Goal: Check status: Check status

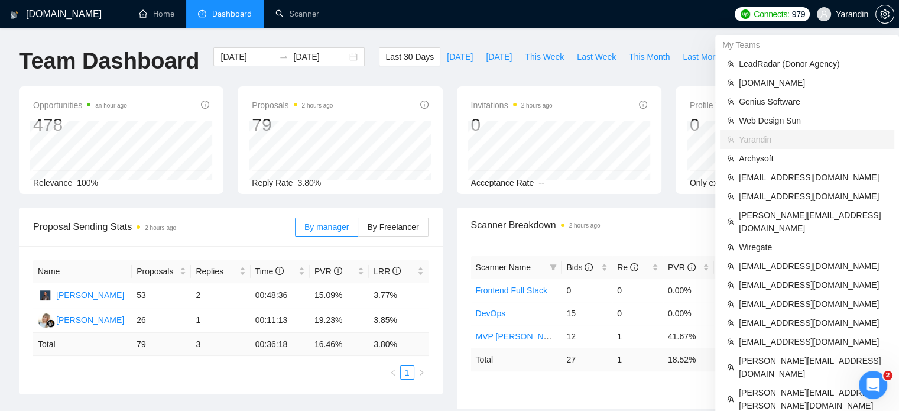
drag, startPoint x: 0, startPoint y: 0, endPoint x: 849, endPoint y: 17, distance: 848.7
click at [849, 14] on span "Yarandin" at bounding box center [852, 14] width 33 height 0
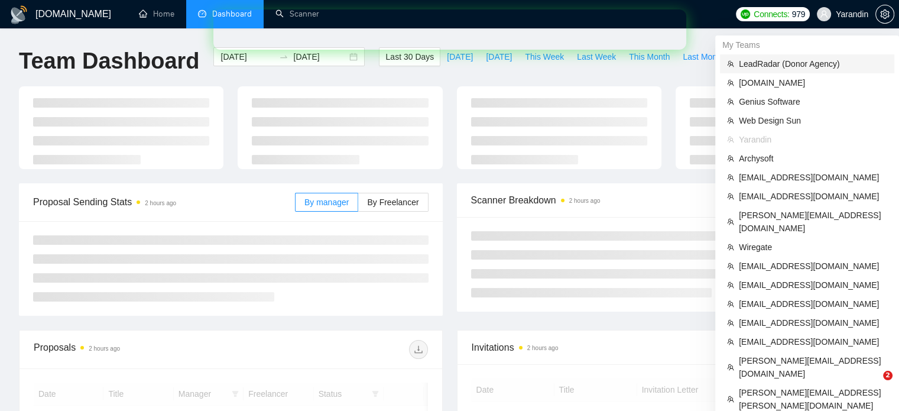
click at [759, 63] on span "LeadRadar (Donor Agency)" at bounding box center [813, 63] width 148 height 13
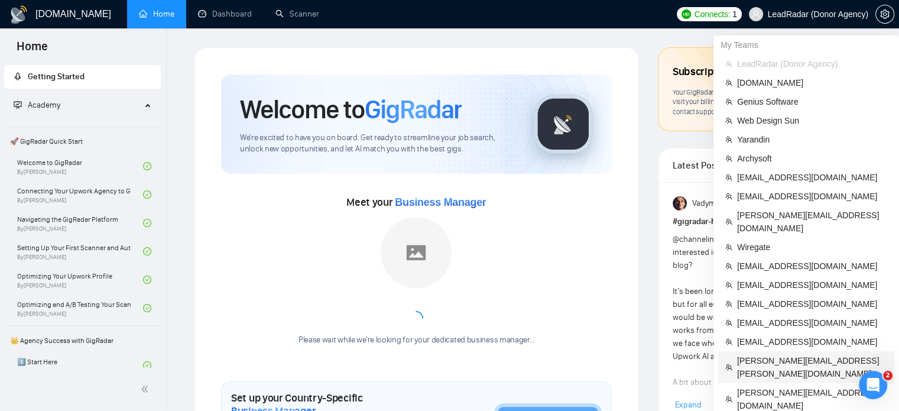
click at [763, 354] on span "[PERSON_NAME][EMAIL_ADDRESS][PERSON_NAME][DOMAIN_NAME]" at bounding box center [812, 367] width 150 height 26
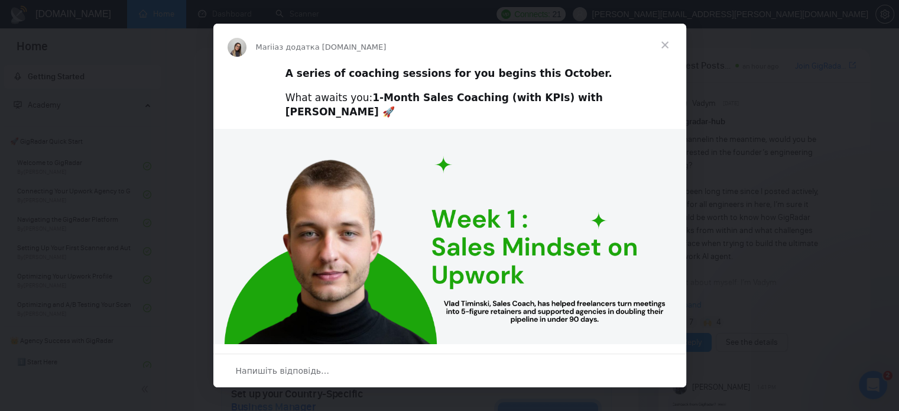
click at [662, 44] on span "Закрити" at bounding box center [665, 45] width 43 height 43
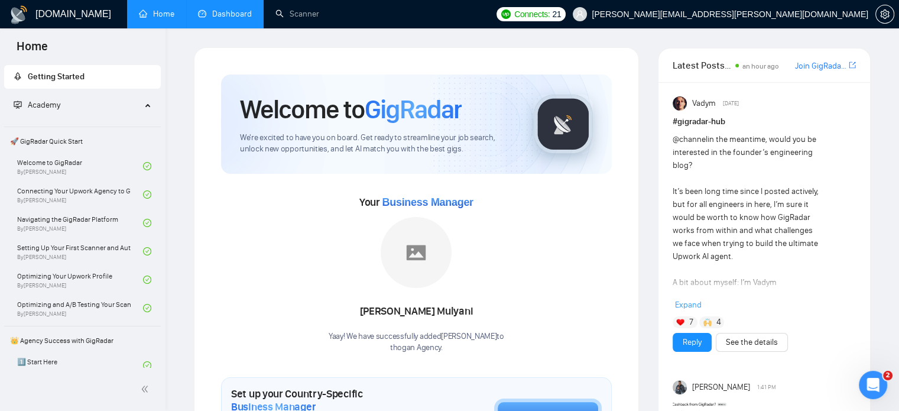
click at [216, 19] on link "Dashboard" at bounding box center [225, 14] width 54 height 10
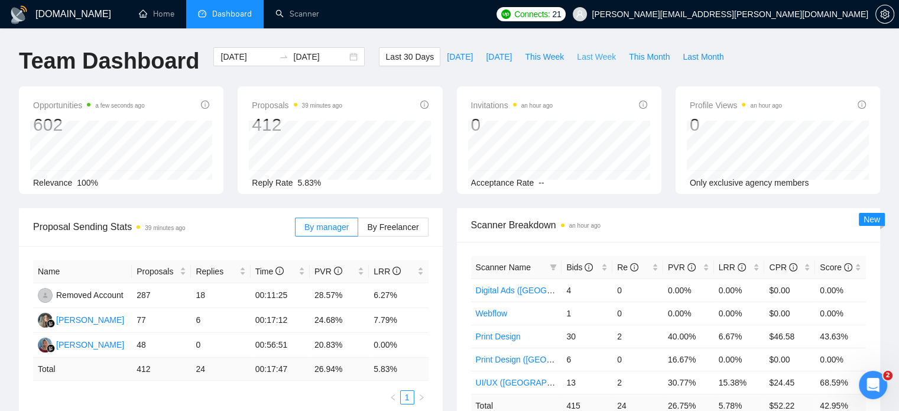
click at [577, 56] on span "Last Week" at bounding box center [596, 56] width 39 height 13
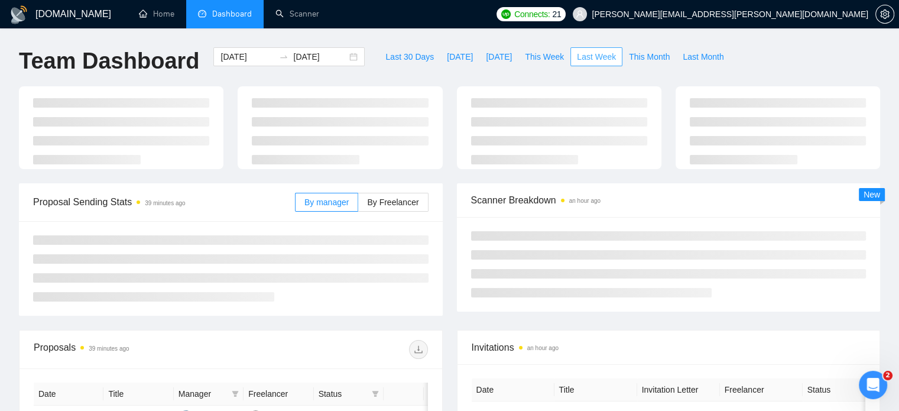
type input "[DATE]"
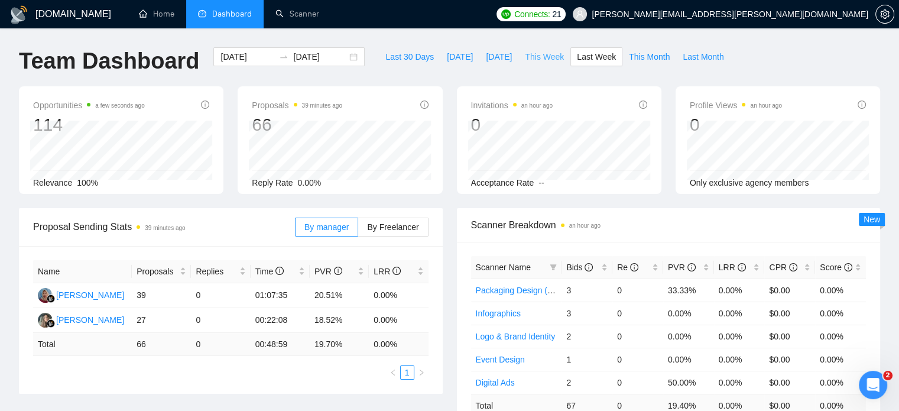
click at [545, 56] on span "This Week" at bounding box center [544, 56] width 39 height 13
type input "[DATE]"
click at [577, 62] on span "Last Week" at bounding box center [596, 56] width 39 height 13
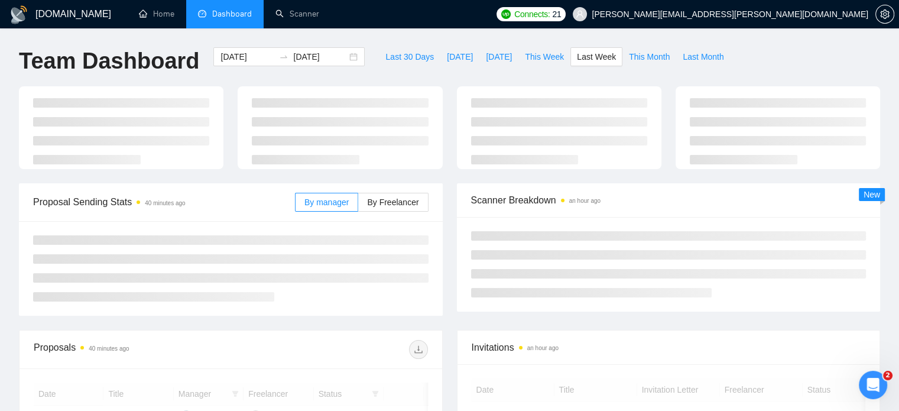
type input "[DATE]"
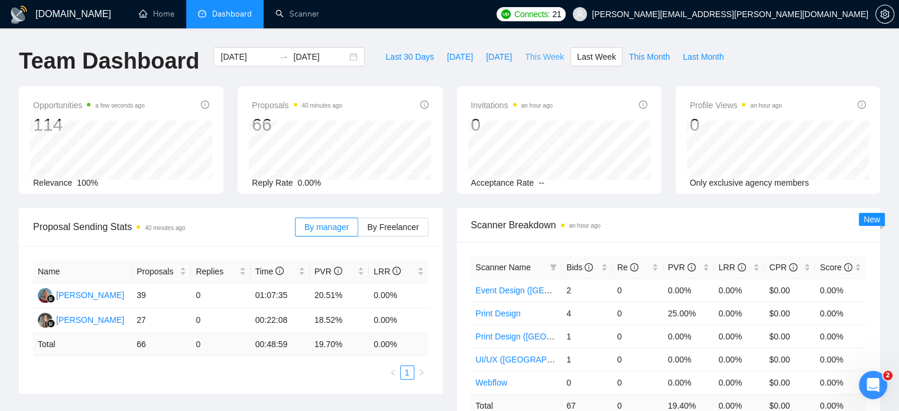
click at [525, 56] on span "This Week" at bounding box center [544, 56] width 39 height 13
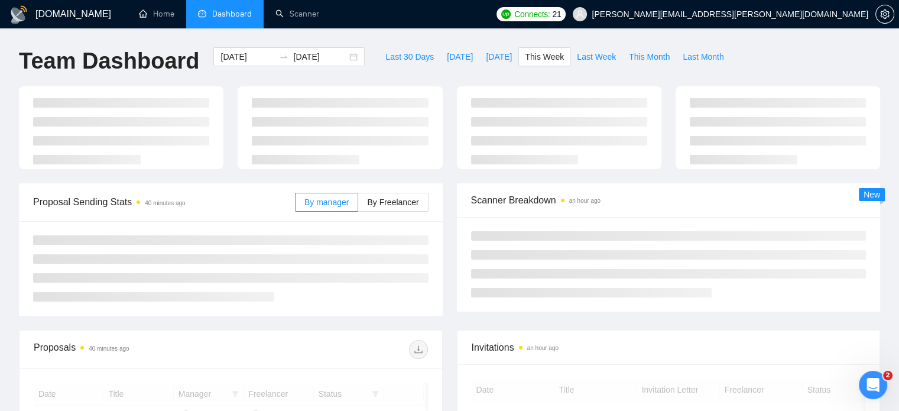
type input "[DATE]"
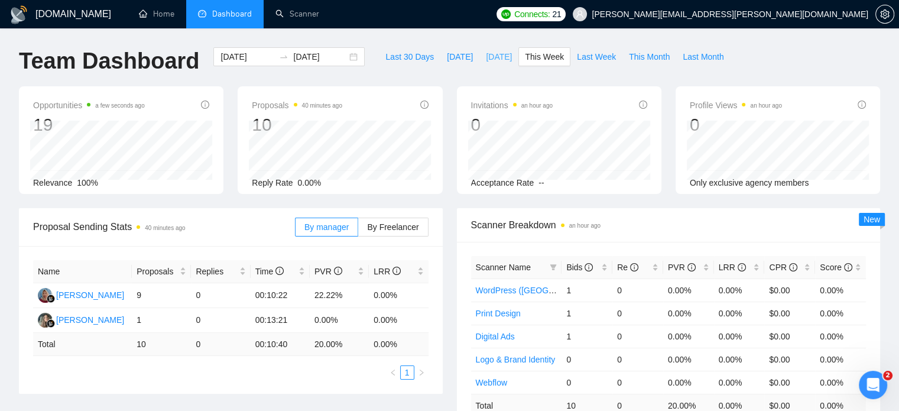
click at [486, 53] on span "[DATE]" at bounding box center [499, 56] width 26 height 13
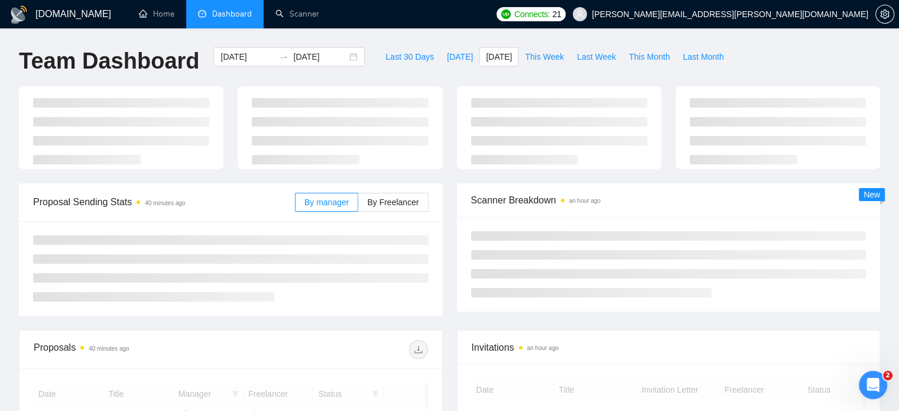
type input "[DATE]"
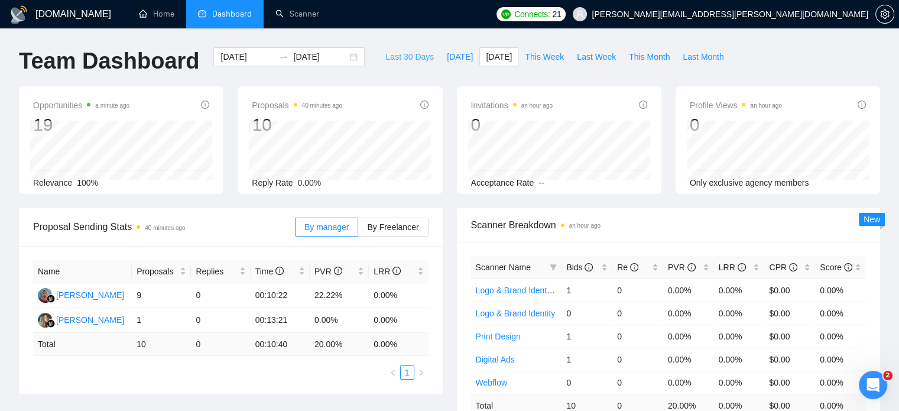
click at [407, 54] on span "Last 30 Days" at bounding box center [409, 56] width 48 height 13
type input "[DATE]"
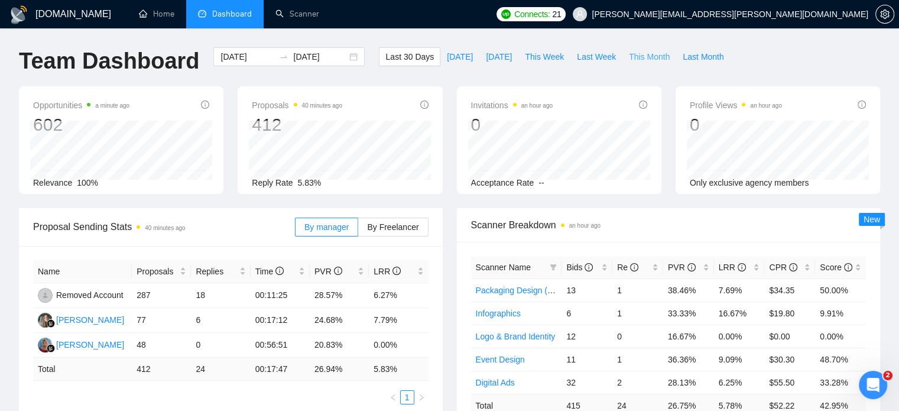
click at [633, 53] on span "This Month" at bounding box center [649, 56] width 41 height 13
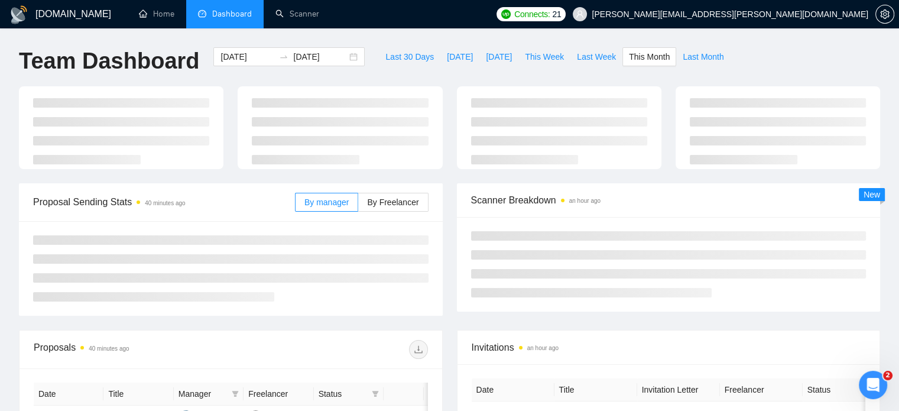
type input "[DATE]"
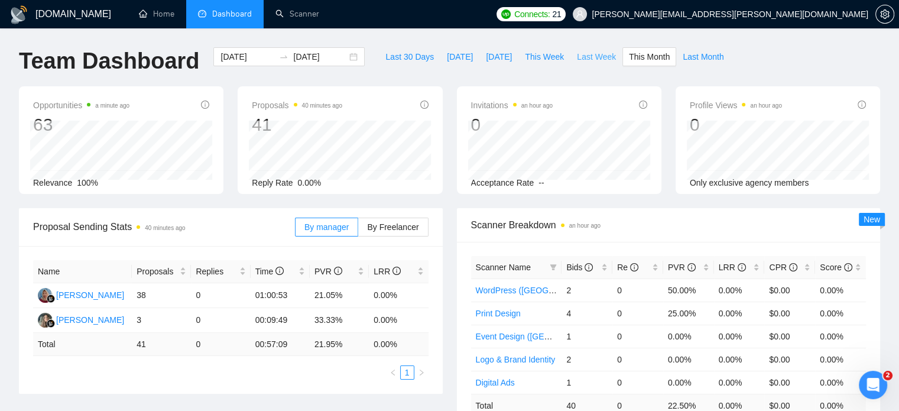
click at [584, 53] on span "Last Week" at bounding box center [596, 56] width 39 height 13
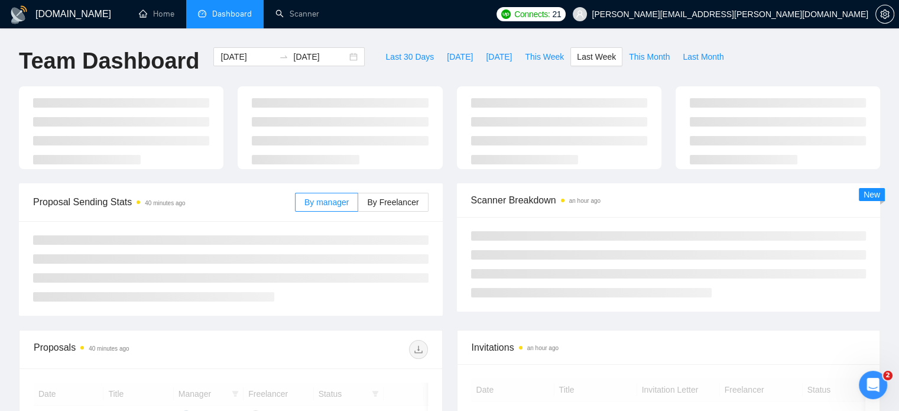
type input "[DATE]"
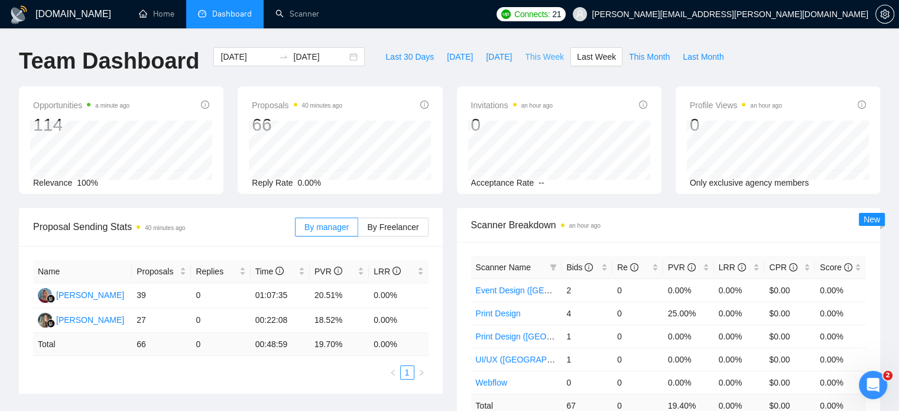
click at [538, 57] on span "This Week" at bounding box center [544, 56] width 39 height 13
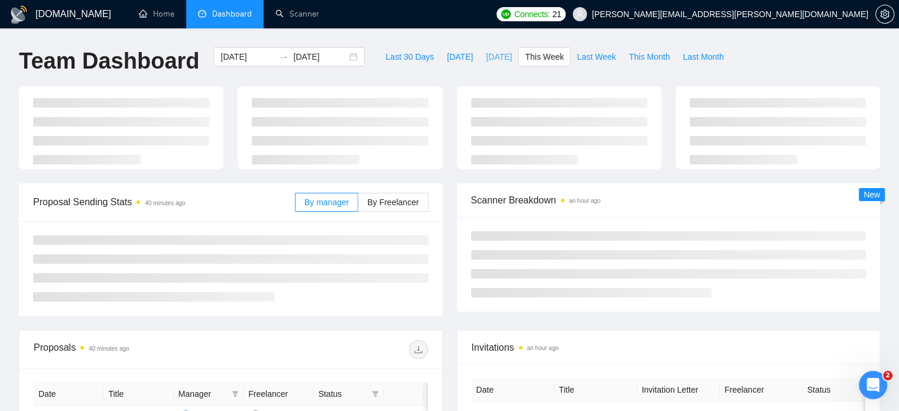
type input "[DATE]"
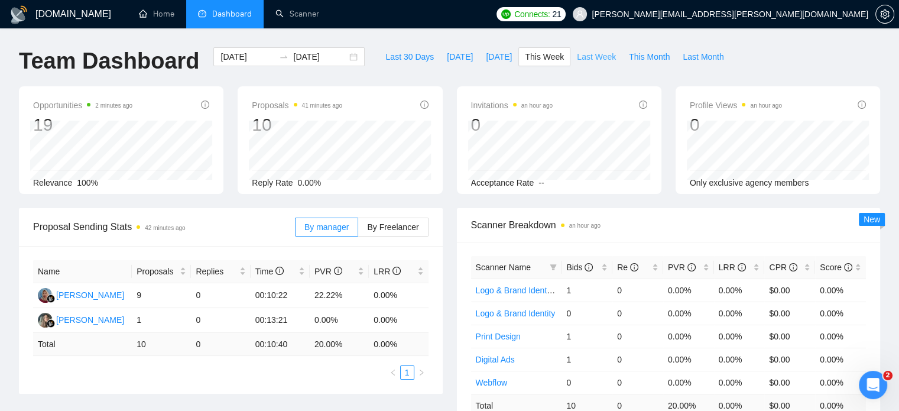
click at [591, 54] on span "Last Week" at bounding box center [596, 56] width 39 height 13
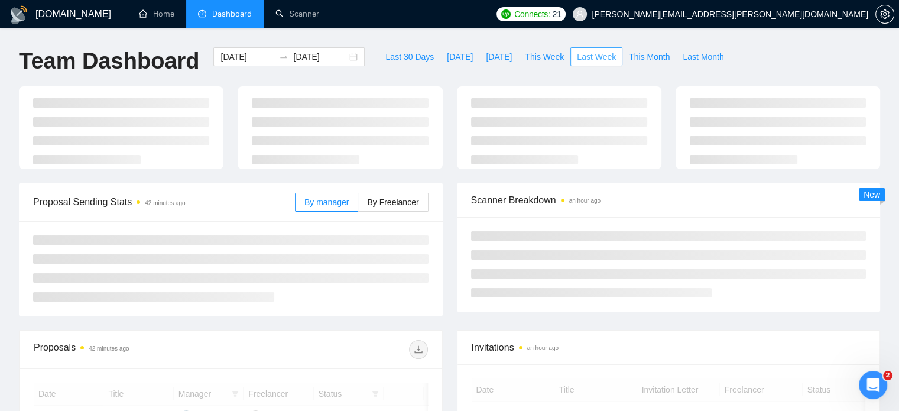
type input "[DATE]"
